Goal: Task Accomplishment & Management: Manage account settings

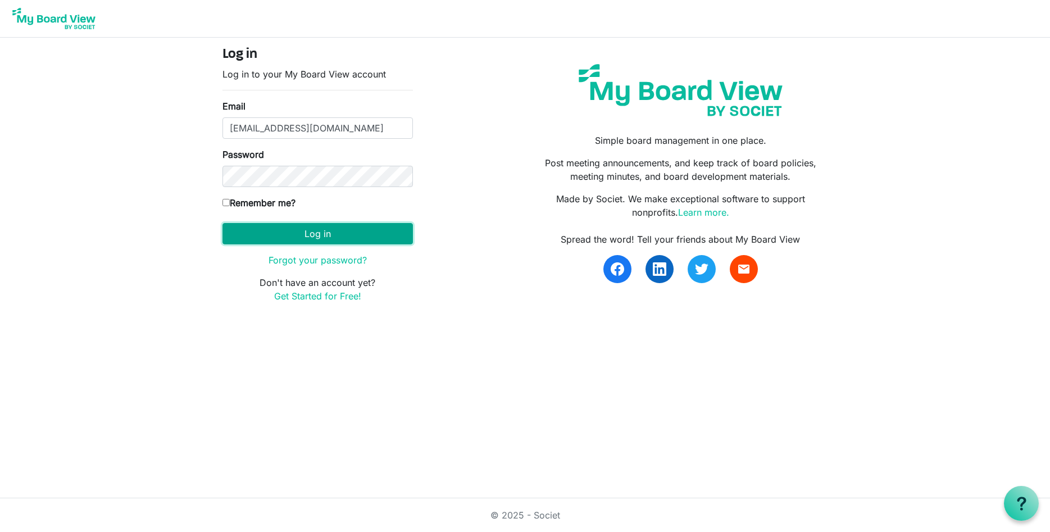
drag, startPoint x: 0, startPoint y: 0, endPoint x: 313, endPoint y: 233, distance: 390.1
click at [313, 233] on button "Log in" at bounding box center [317, 233] width 190 height 21
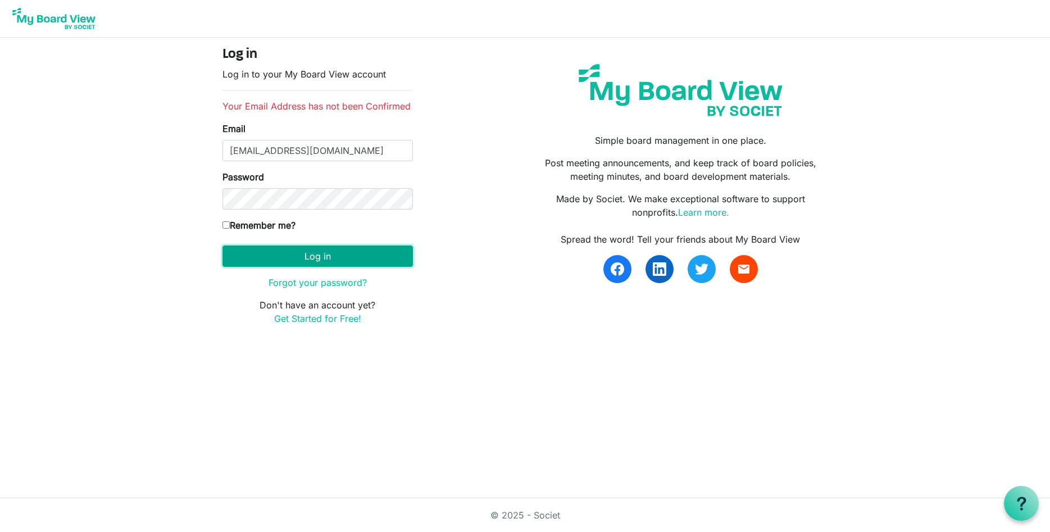
click at [289, 256] on button "Log in" at bounding box center [317, 255] width 190 height 21
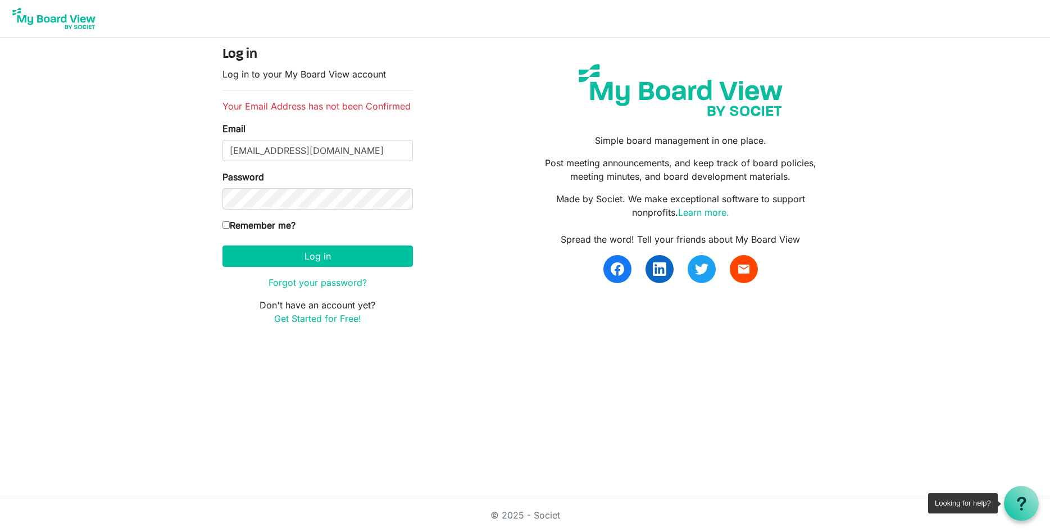
click at [1015, 503] on icon at bounding box center [1021, 504] width 14 height 14
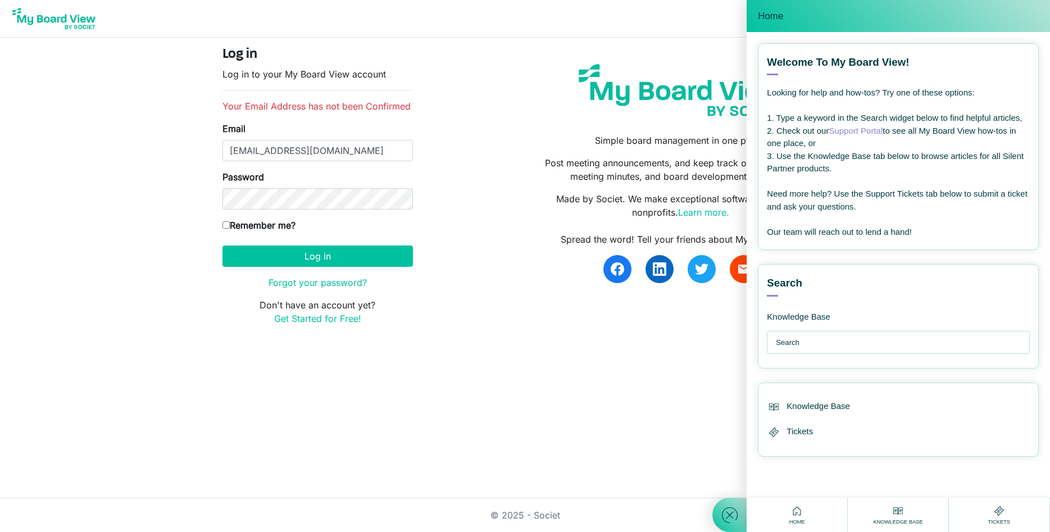
click at [348, 106] on li "Your Email Address has not been Confirmed" at bounding box center [317, 105] width 190 height 13
drag, startPoint x: 900, startPoint y: 13, endPoint x: 780, endPoint y: 26, distance: 121.5
click at [780, 26] on div "Home" at bounding box center [897, 16] width 303 height 32
click at [797, 12] on div "Home" at bounding box center [898, 15] width 281 height 15
click at [750, 15] on div "Home" at bounding box center [897, 16] width 303 height 32
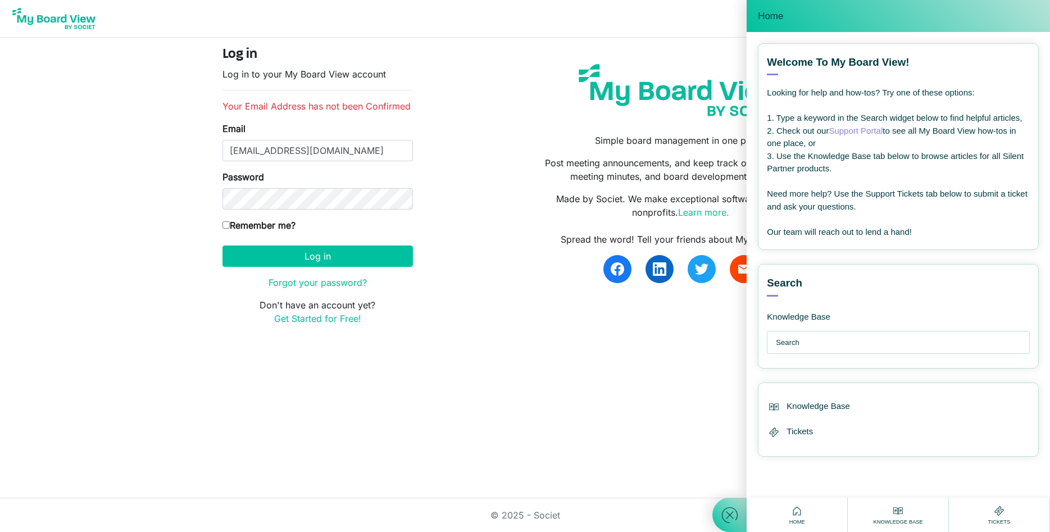
click at [695, 37] on nav at bounding box center [525, 19] width 1050 height 38
click at [479, 140] on div "Log in Log in to your My Board View account Your Email Address has not been Con…" at bounding box center [525, 191] width 622 height 288
drag, startPoint x: 477, startPoint y: 149, endPoint x: 496, endPoint y: 290, distance: 142.3
click at [477, 164] on div "Log in Log in to your My Board View account Your Email Address has not been Con…" at bounding box center [525, 191] width 622 height 288
click at [499, 325] on div "Log in Log in to your My Board View account Your Email Address has not been Con…" at bounding box center [525, 191] width 622 height 288
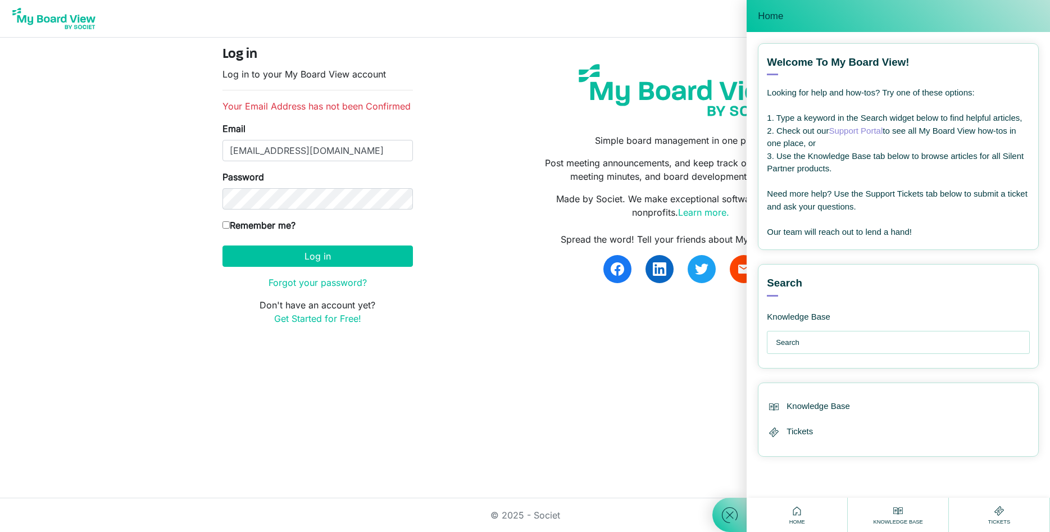
click at [497, 326] on div "Log in Log in to your My Board View account Your Email Address has not been Con…" at bounding box center [525, 191] width 622 height 288
